Goal: Task Accomplishment & Management: Complete application form

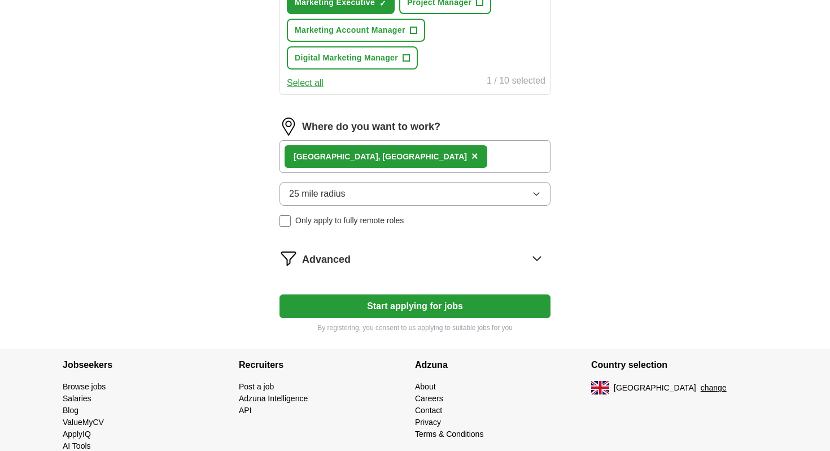
scroll to position [463, 0]
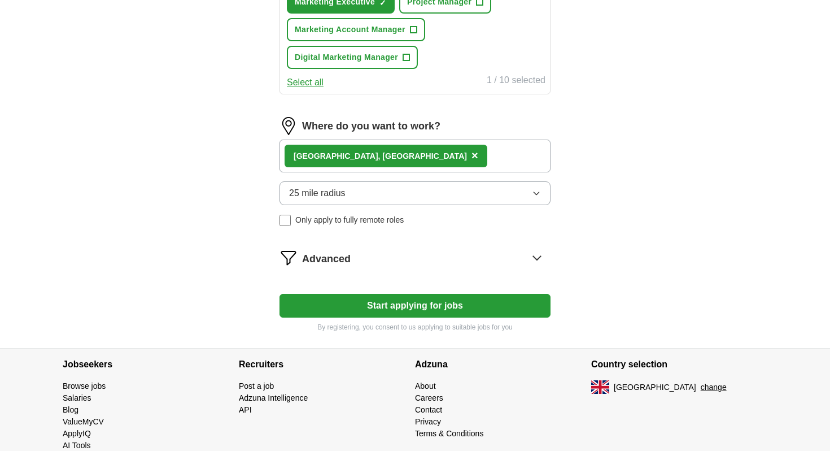
click at [409, 290] on form "Select a [PERSON_NAME] [PERSON_NAME].pdf [DATE] 21:29 Upload a different CV By …" at bounding box center [414, 11] width 271 height 641
click at [410, 309] on button "Start applying for jobs" at bounding box center [414, 306] width 271 height 24
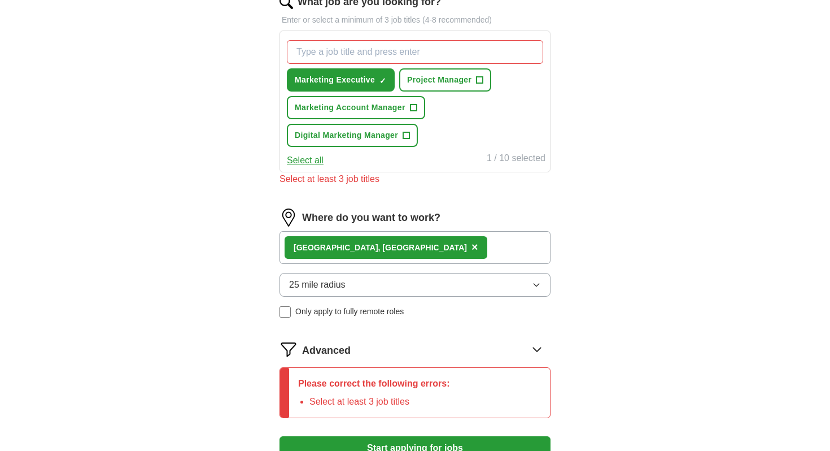
scroll to position [383, 0]
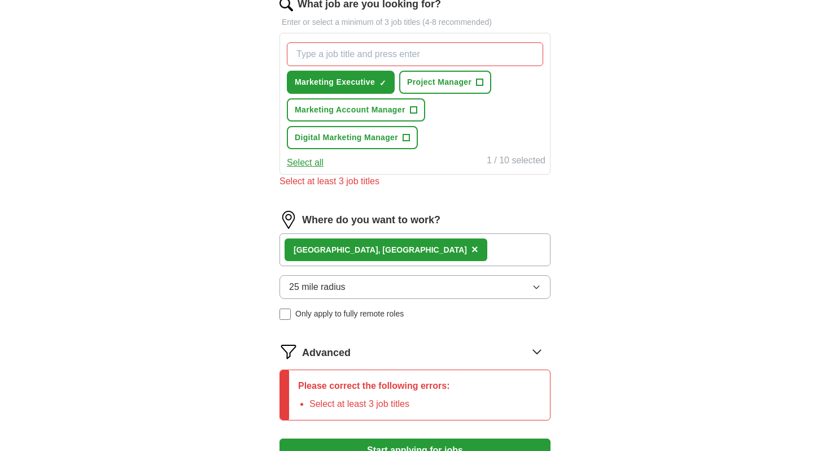
click at [421, 98] on div "Marketing Executive ✓ × Project Manager + Marketing Account Manager + Digital M…" at bounding box center [415, 96] width 261 height 116
click at [422, 80] on span "Project Manager" at bounding box center [439, 82] width 64 height 12
click at [397, 137] on span "Digital Marketing Manager" at bounding box center [346, 138] width 103 height 12
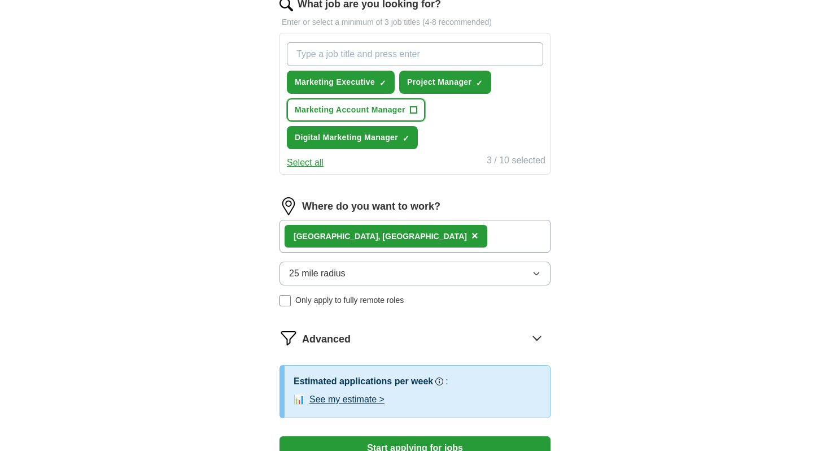
click at [382, 111] on span "Marketing Account Manager" at bounding box center [350, 110] width 111 height 12
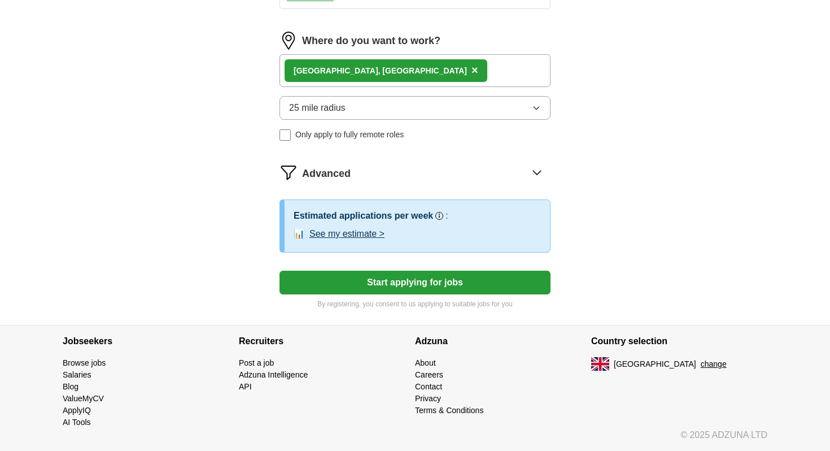
click at [370, 285] on button "Start applying for jobs" at bounding box center [414, 282] width 271 height 24
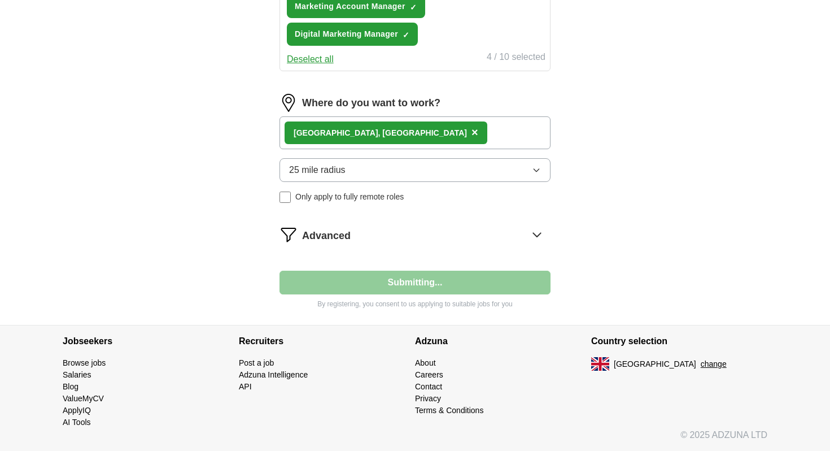
scroll to position [0, 0]
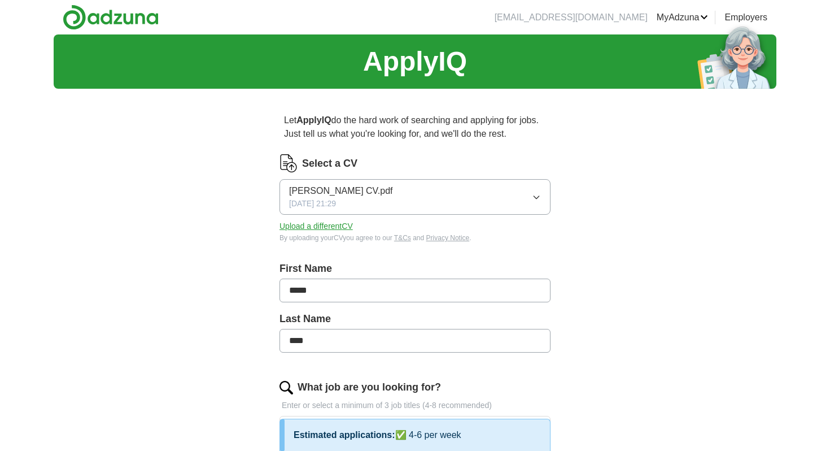
select select "**"
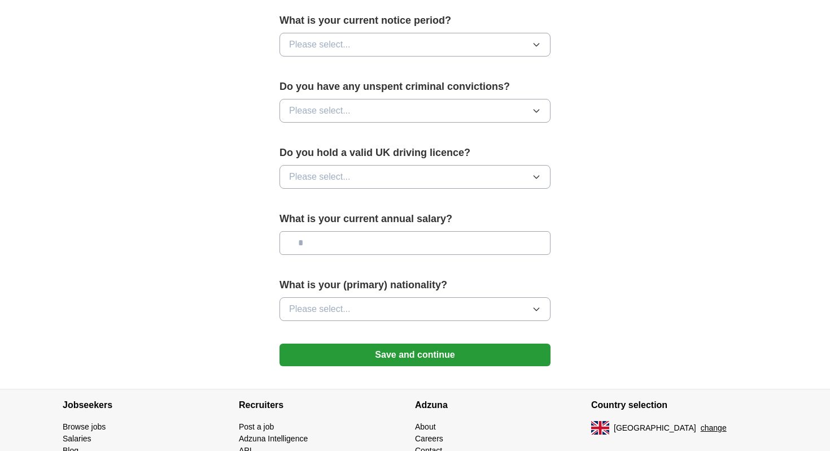
scroll to position [723, 0]
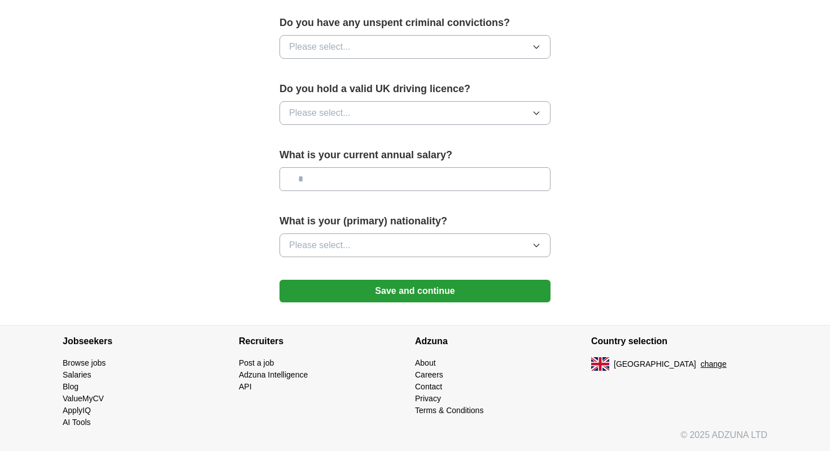
click at [420, 298] on button "Save and continue" at bounding box center [414, 290] width 271 height 23
